Goal: Transaction & Acquisition: Purchase product/service

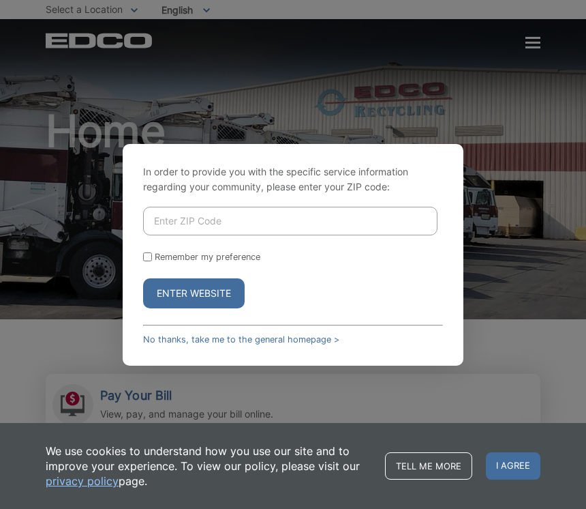
click at [241, 216] on input "Enter ZIP Code" at bounding box center [290, 221] width 295 height 29
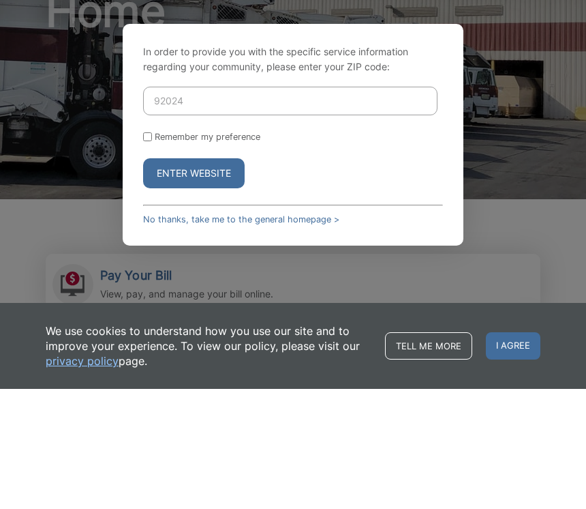
type input "92024"
click at [160, 252] on label "Remember my preference" at bounding box center [208, 257] width 106 height 10
click at [152, 252] on input "Remember my preference" at bounding box center [147, 256] width 9 height 9
checkbox input "true"
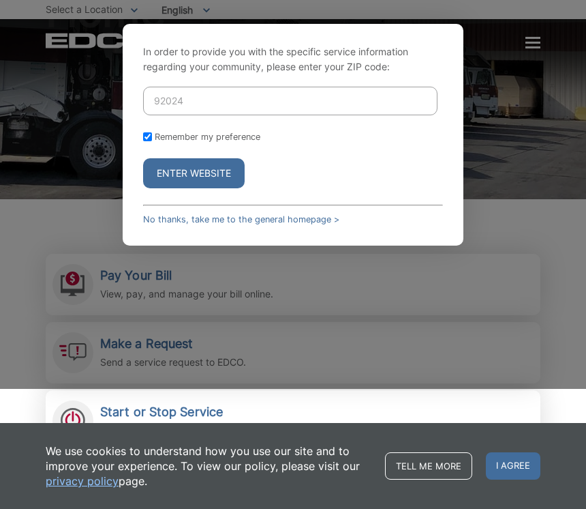
click at [226, 181] on button "Enter Website" at bounding box center [194, 173] width 102 height 30
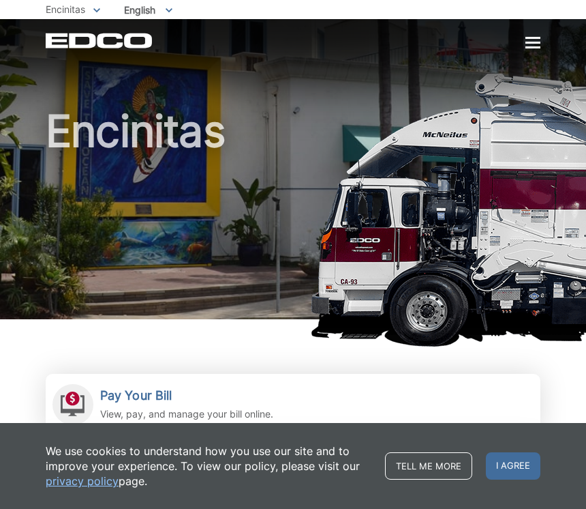
click at [516, 466] on span "I agree" at bounding box center [513, 465] width 55 height 27
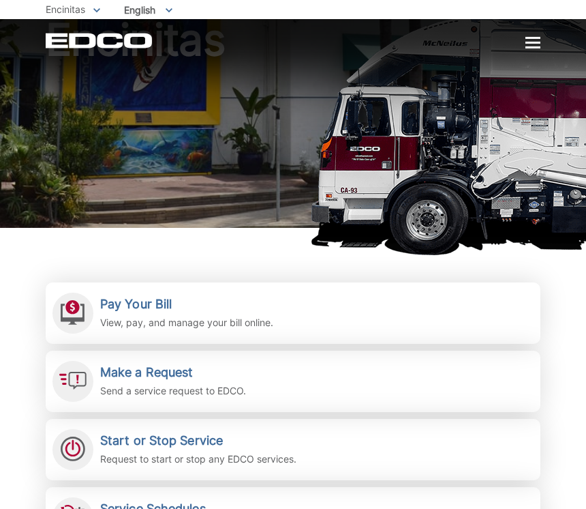
scroll to position [93, 0]
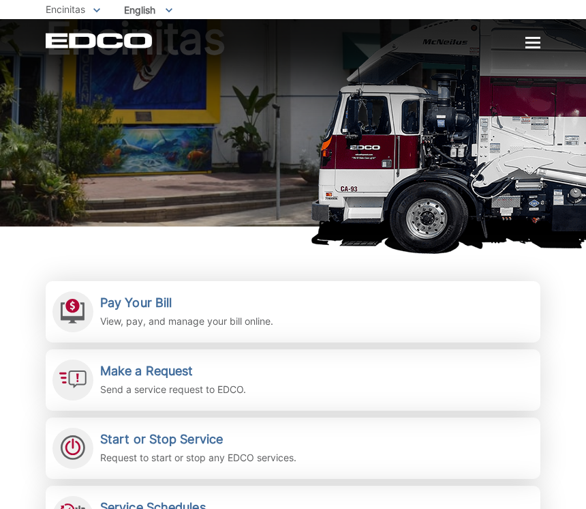
click at [206, 308] on h2 "Pay Your Bill" at bounding box center [186, 302] width 173 height 15
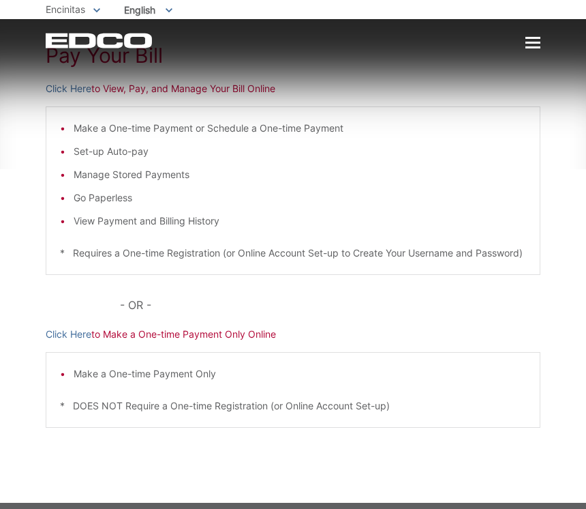
scroll to position [183, 0]
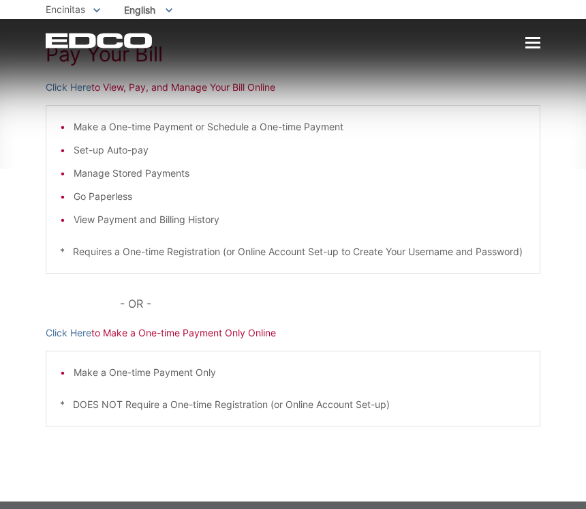
click at [216, 340] on p "Click Here to Make a One-time Payment Only Online" at bounding box center [293, 332] width 495 height 15
click at [76, 340] on link "Click Here" at bounding box center [69, 332] width 46 height 15
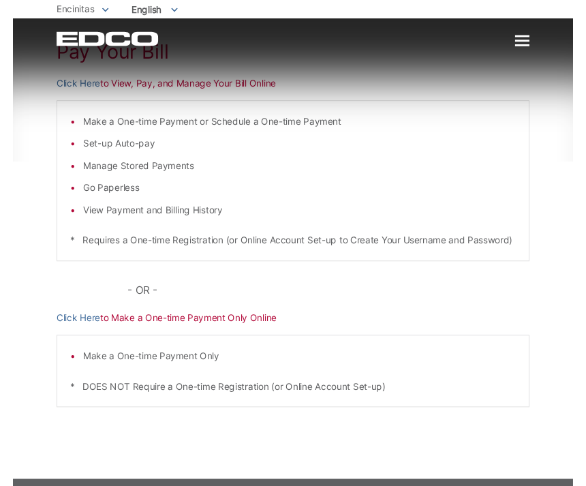
scroll to position [161, 0]
